Goal: Information Seeking & Learning: Learn about a topic

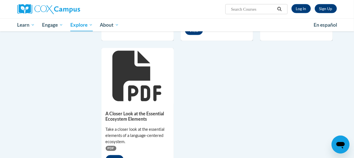
scroll to position [429, 0]
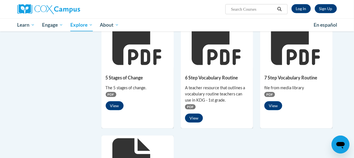
scroll to position [400, 0]
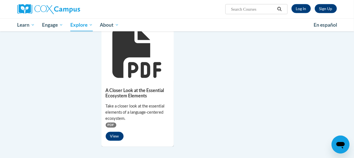
scroll to position [456, 0]
